Goal: Task Accomplishment & Management: Use online tool/utility

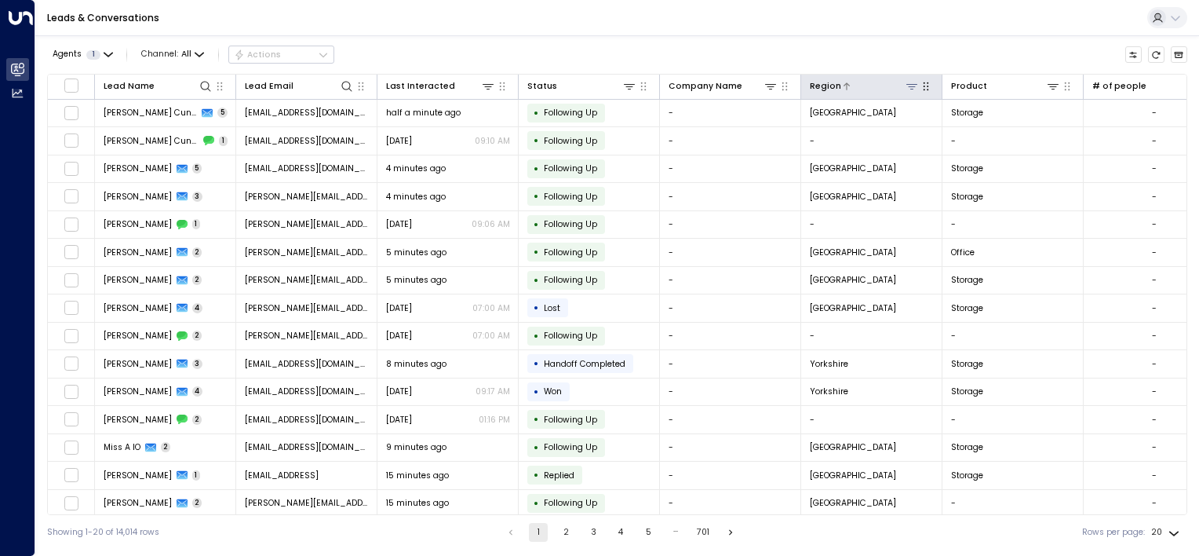
click at [911, 84] on icon at bounding box center [911, 86] width 11 height 5
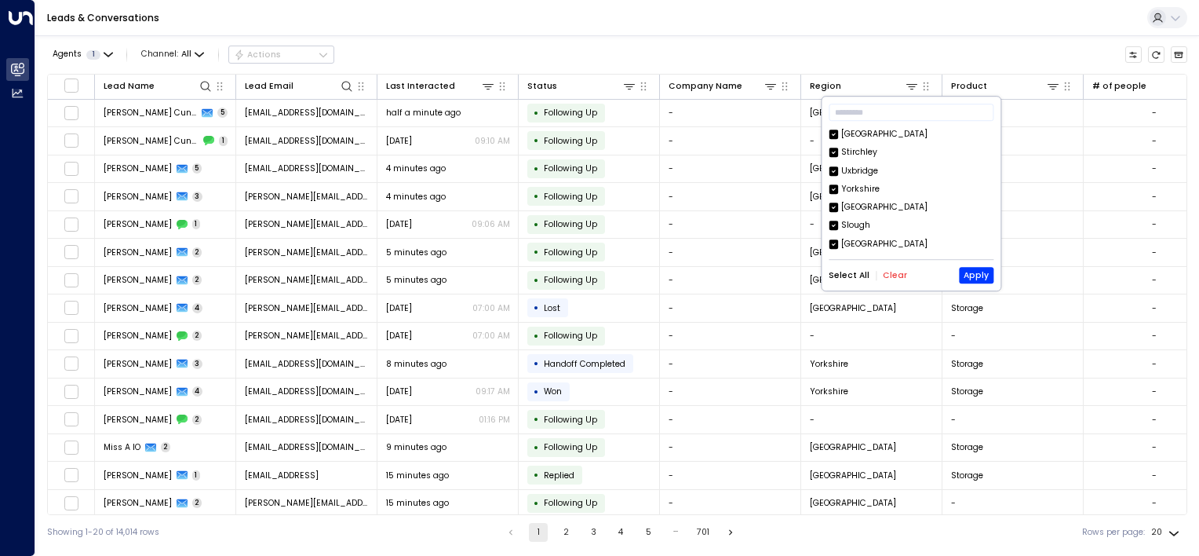
click at [892, 277] on button "Clear" at bounding box center [895, 275] width 24 height 9
click at [976, 273] on button "Apply" at bounding box center [976, 276] width 35 height 16
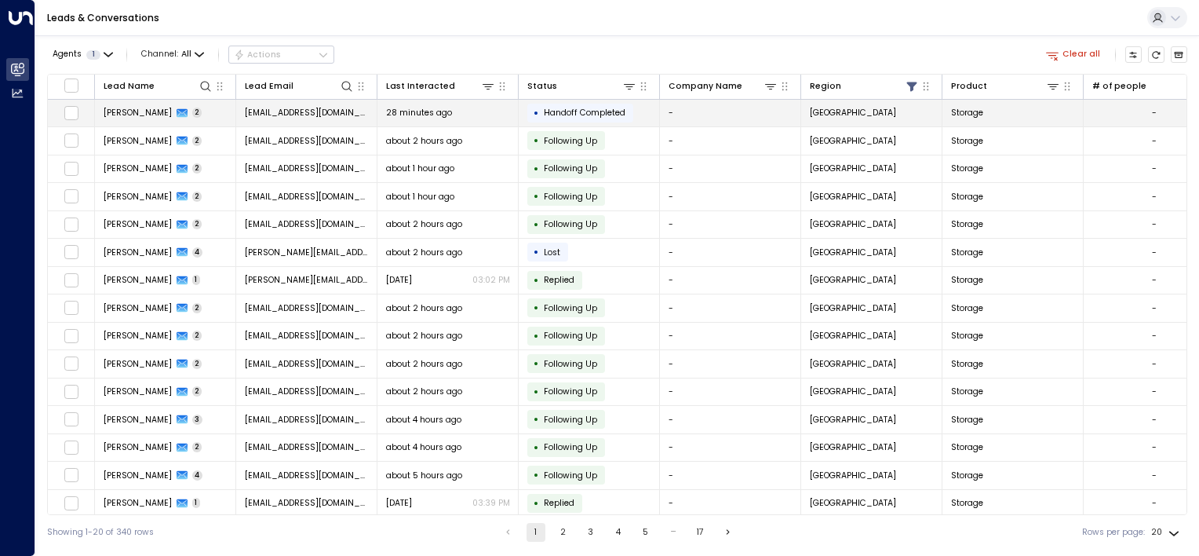
click at [126, 112] on span "[PERSON_NAME]" at bounding box center [138, 113] width 68 height 12
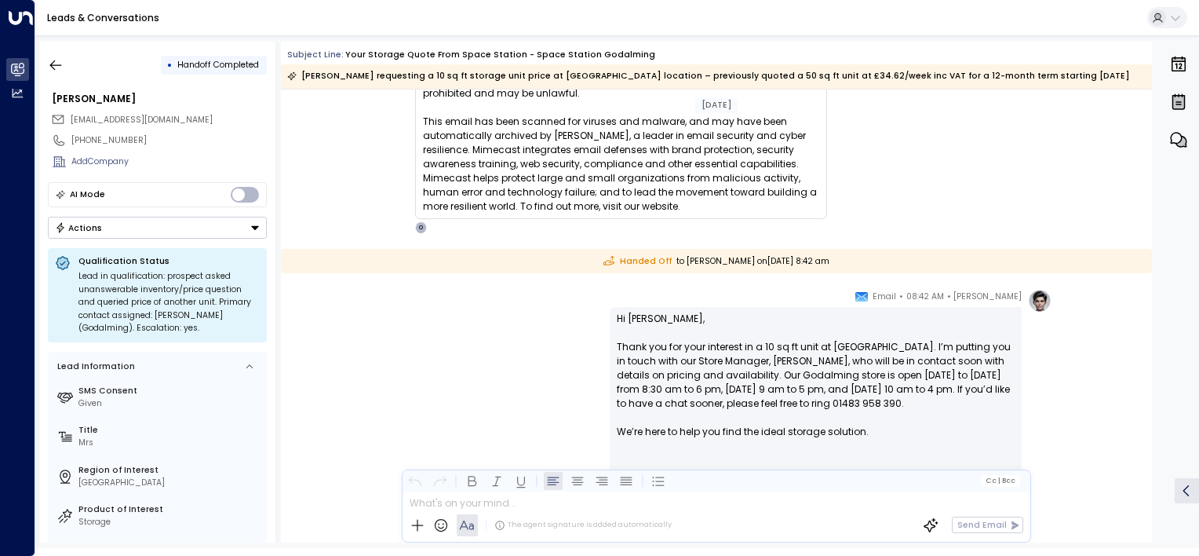
scroll to position [1020, 0]
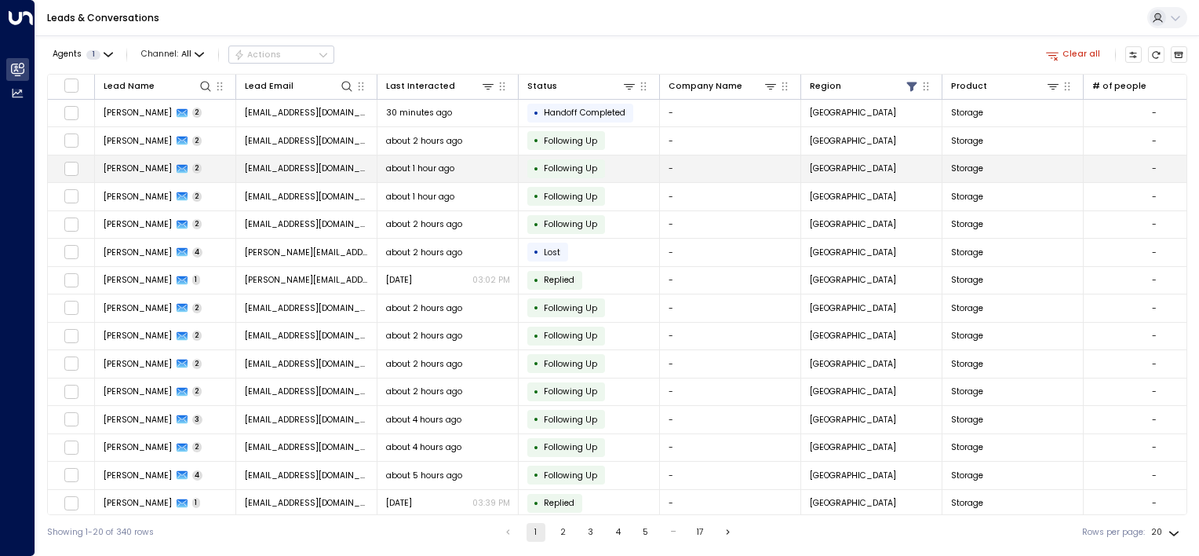
click at [559, 166] on span "Following Up" at bounding box center [570, 168] width 53 height 12
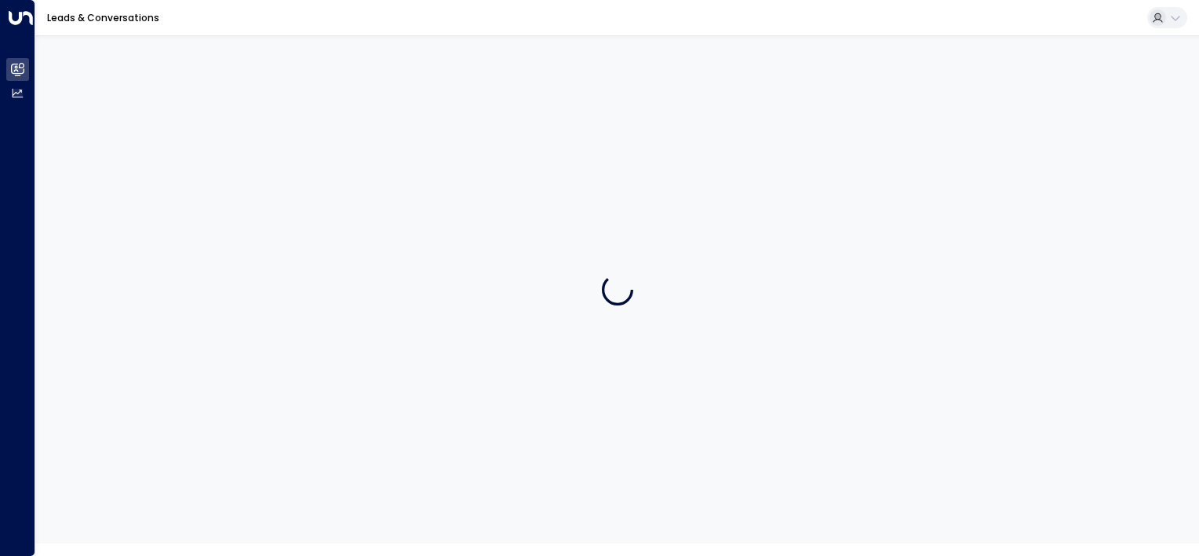
click at [559, 166] on div at bounding box center [617, 289] width 1164 height 508
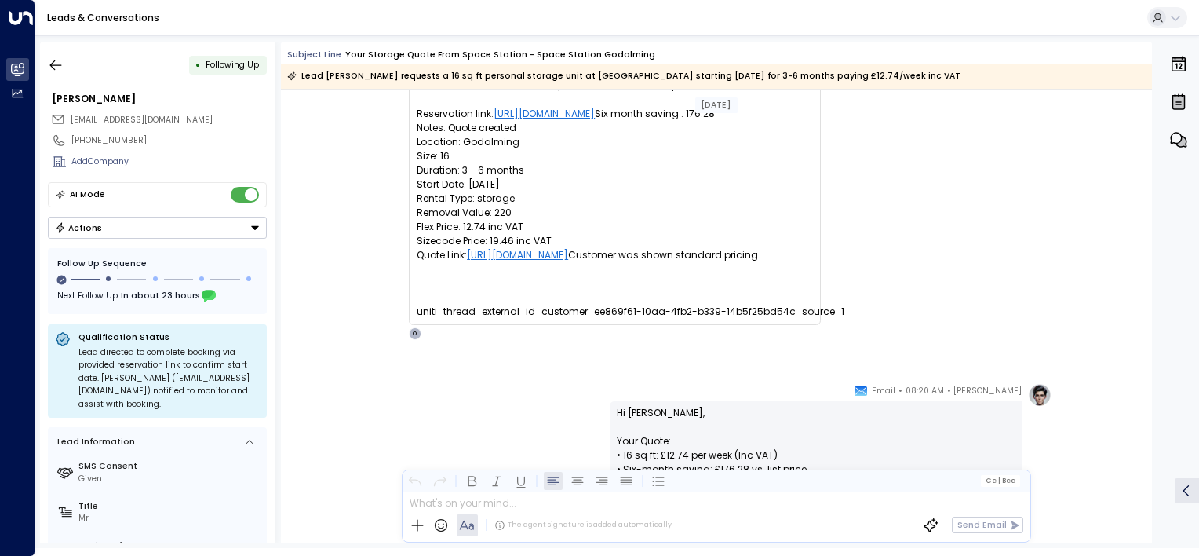
scroll to position [81, 0]
